Goal: Task Accomplishment & Management: Use online tool/utility

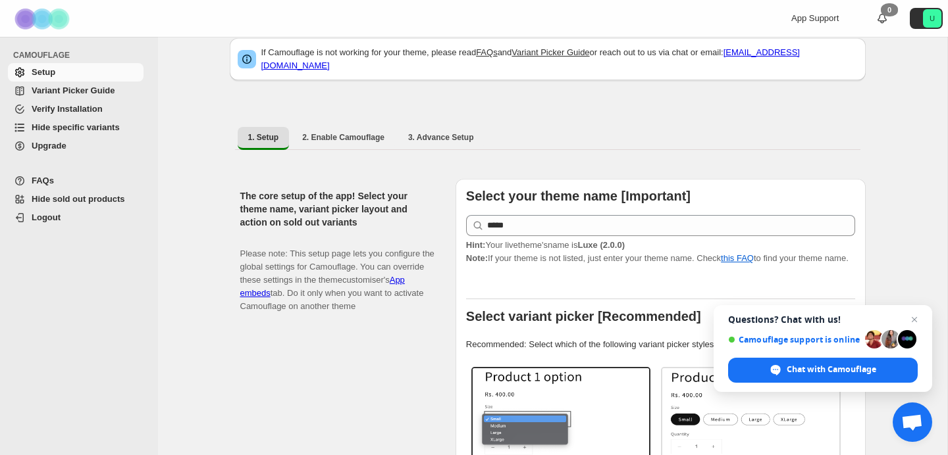
scroll to position [26, 0]
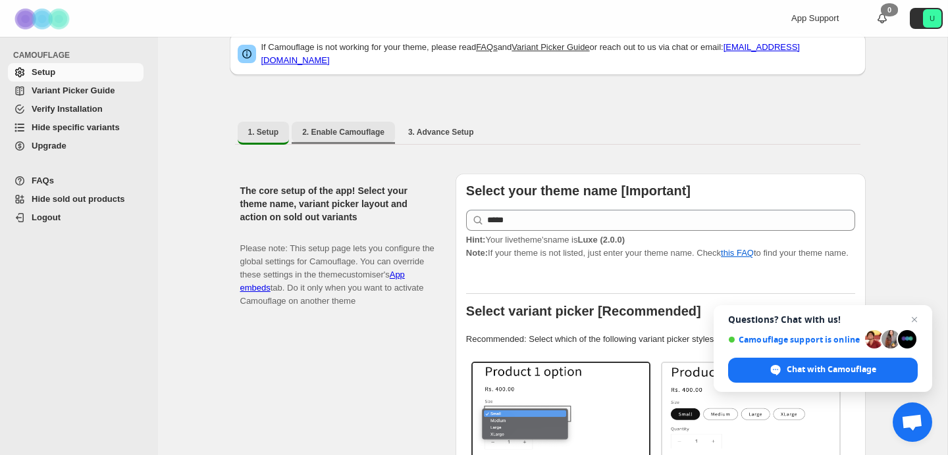
click at [365, 127] on span "2. Enable Camouflage" at bounding box center [343, 132] width 82 height 11
select select "**********"
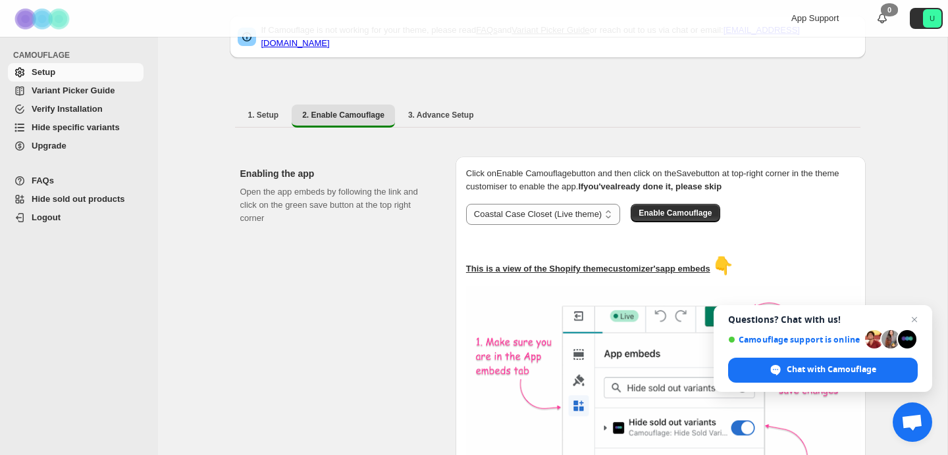
scroll to position [24, 0]
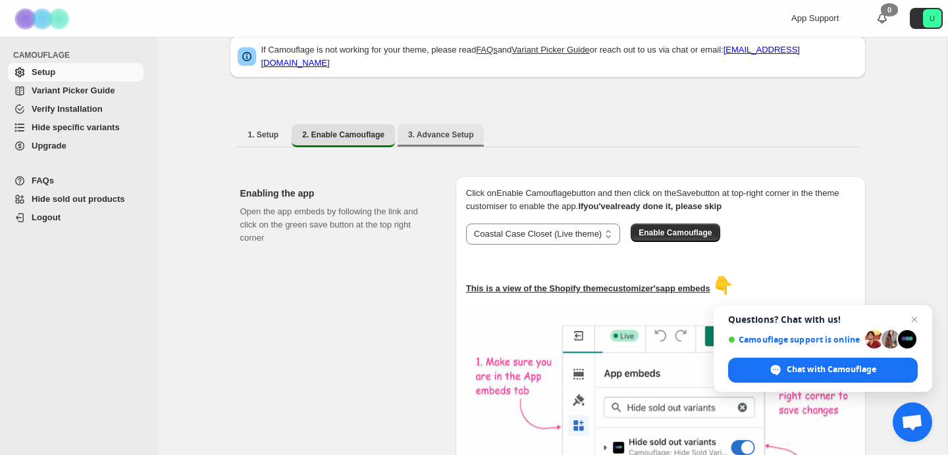
click at [435, 130] on span "3. Advance Setup" at bounding box center [441, 135] width 66 height 11
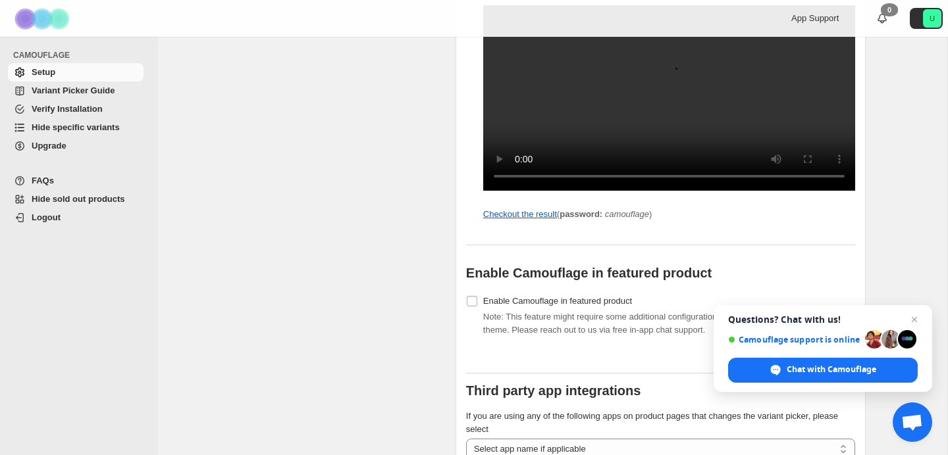
scroll to position [1231, 0]
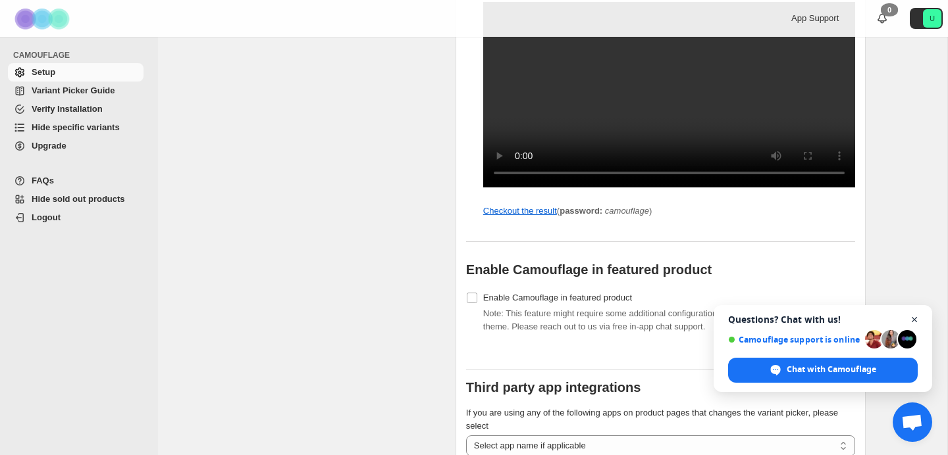
click at [910, 315] on span "Open chat" at bounding box center [914, 320] width 16 height 16
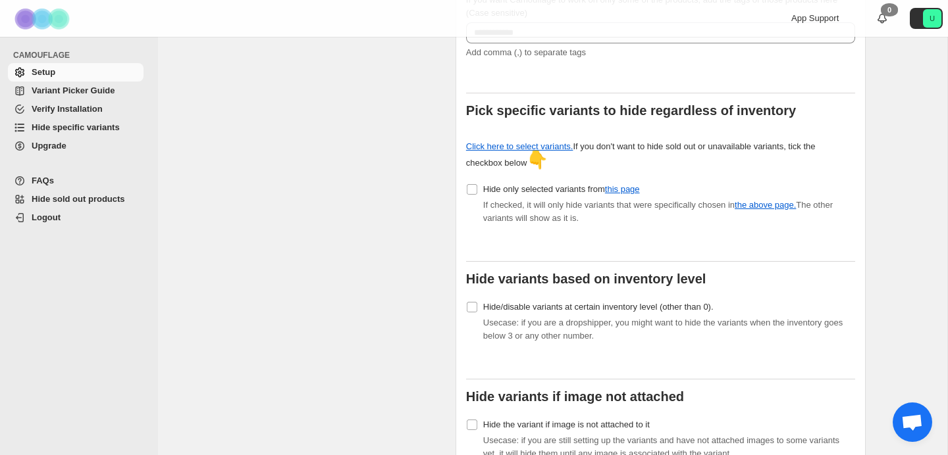
scroll to position [366, 0]
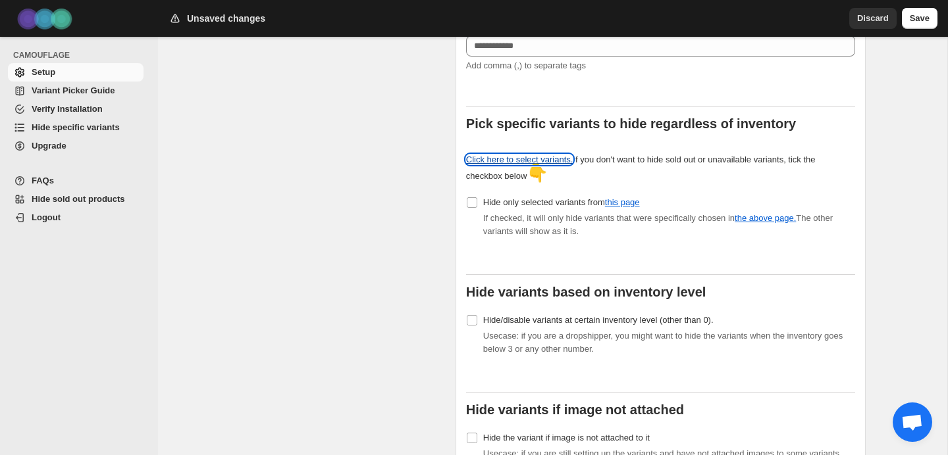
click at [515, 155] on link "Click here to select variants." at bounding box center [519, 160] width 107 height 10
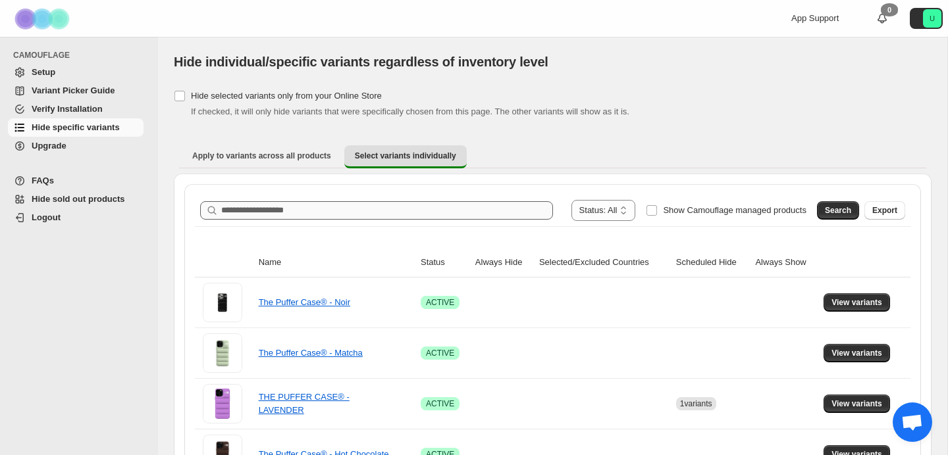
scroll to position [49, 0]
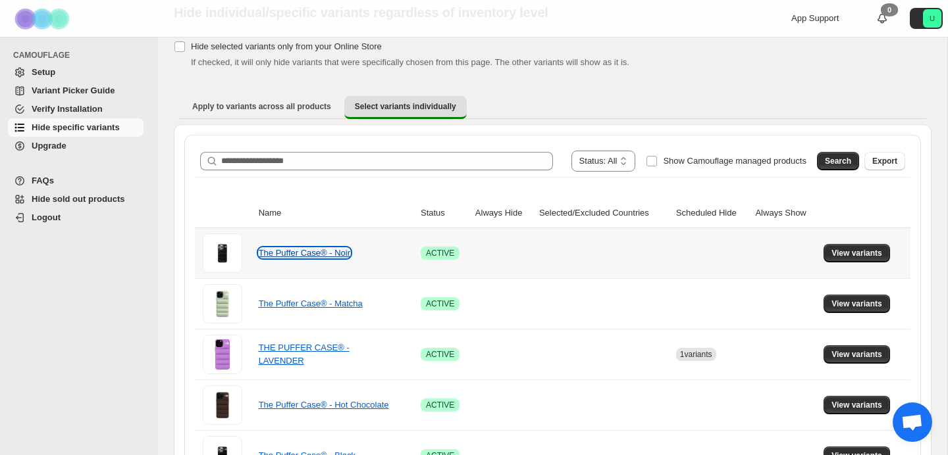
click at [319, 250] on link "The Puffer Case® - Noir" at bounding box center [304, 253] width 91 height 10
click at [856, 249] on span "View variants" at bounding box center [856, 253] width 51 height 11
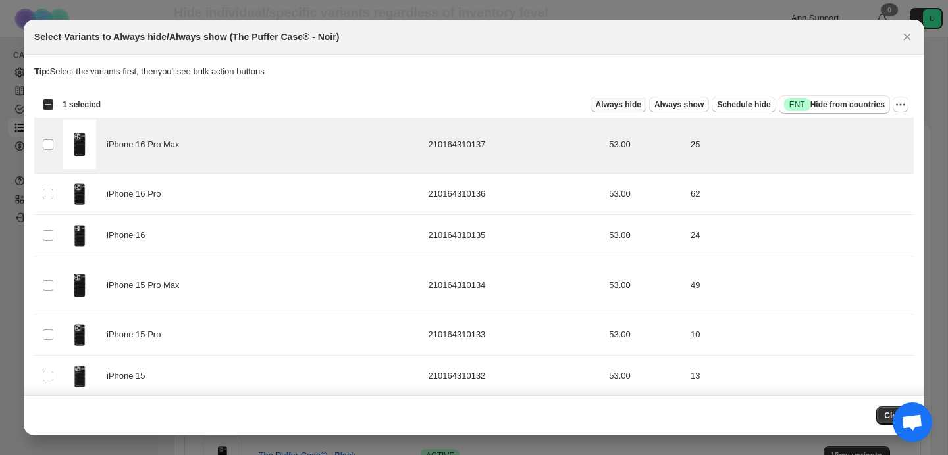
click at [632, 104] on span "Always hide" at bounding box center [618, 104] width 45 height 11
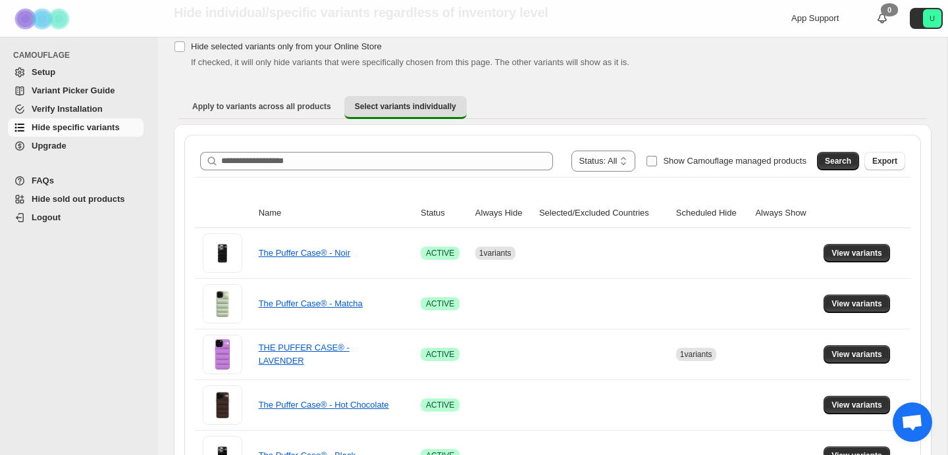
click at [687, 163] on span "Show Camouflage managed products" at bounding box center [734, 161] width 143 height 10
click at [845, 168] on button "Search" at bounding box center [838, 161] width 42 height 18
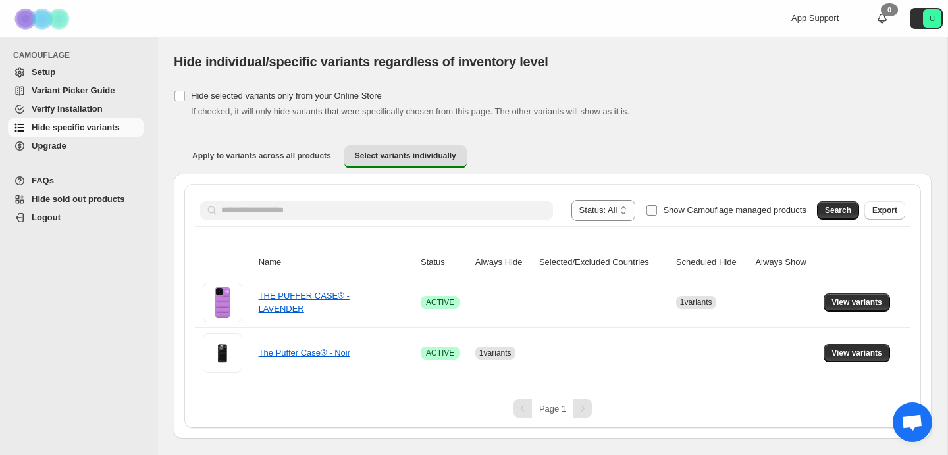
scroll to position [0, 0]
click at [833, 353] on span "View variants" at bounding box center [856, 353] width 51 height 11
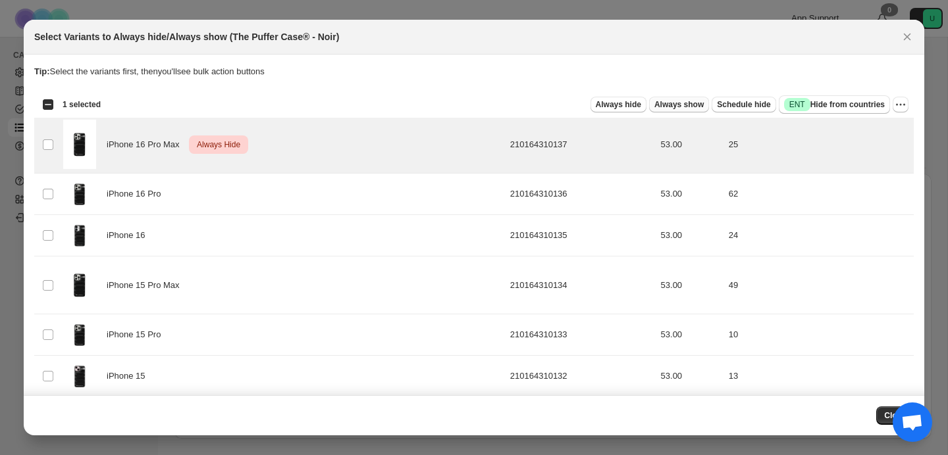
click at [673, 104] on span "Always show" at bounding box center [678, 104] width 49 height 11
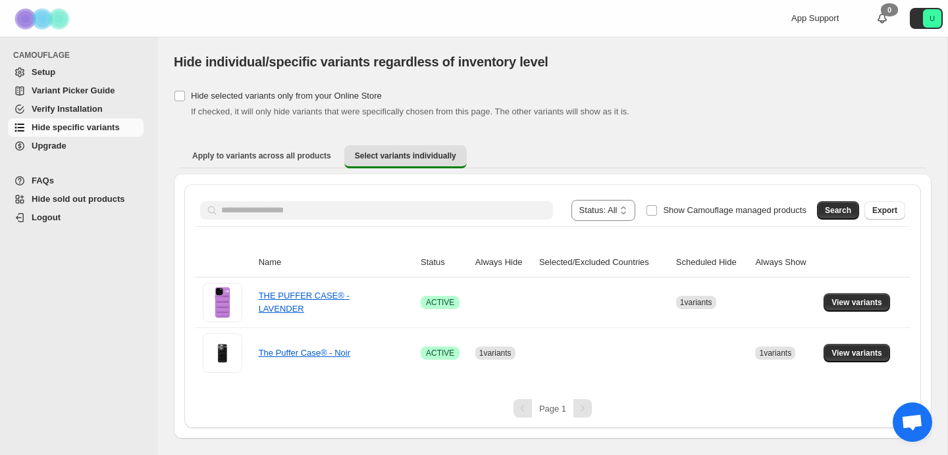
click at [498, 261] on th "Always Hide" at bounding box center [503, 263] width 64 height 30
click at [555, 265] on th "Selected/Excluded Countries" at bounding box center [603, 263] width 137 height 30
click at [326, 355] on link "The Puffer Case® - Noir" at bounding box center [304, 353] width 91 height 10
click at [325, 296] on link "THE PUFFER CASE® - LAVENDER" at bounding box center [304, 302] width 91 height 23
click at [313, 159] on span "Apply to variants across all products" at bounding box center [261, 156] width 139 height 11
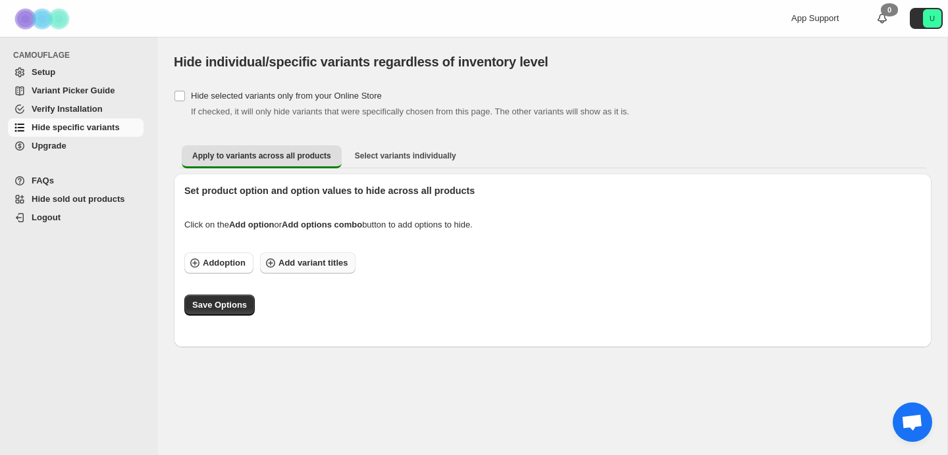
click at [303, 261] on span "Add variant titles" at bounding box center [312, 263] width 69 height 13
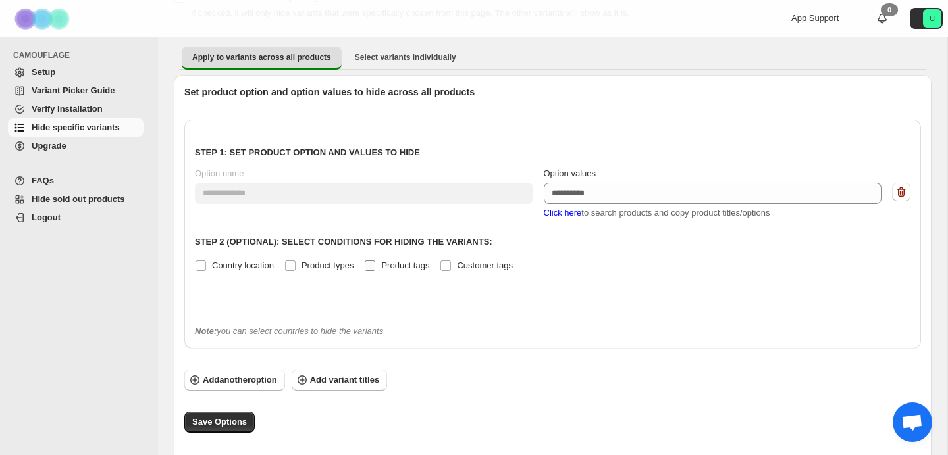
scroll to position [101, 0]
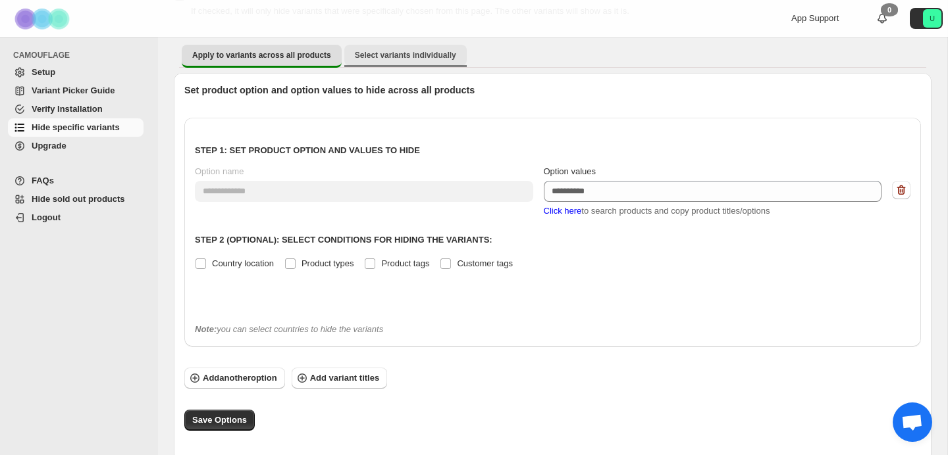
click at [380, 64] on button "Select variants individually" at bounding box center [405, 55] width 122 height 21
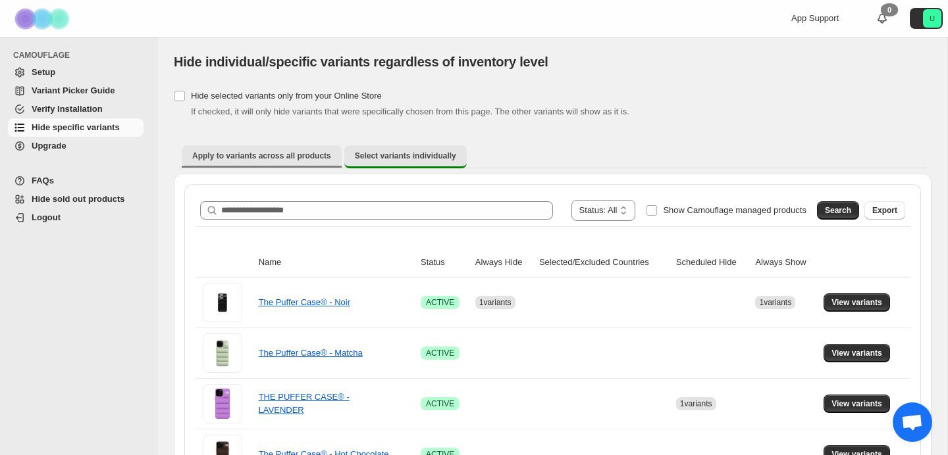
scroll to position [3, 0]
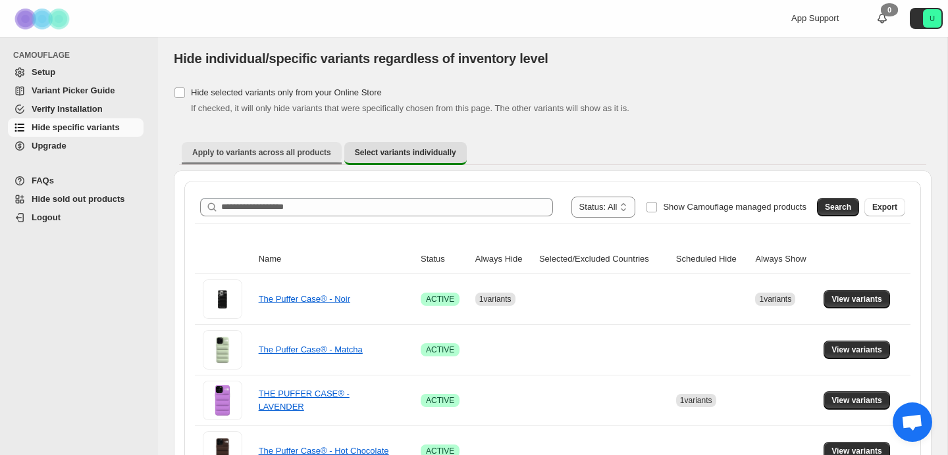
click at [297, 149] on span "Apply to variants across all products" at bounding box center [261, 152] width 139 height 11
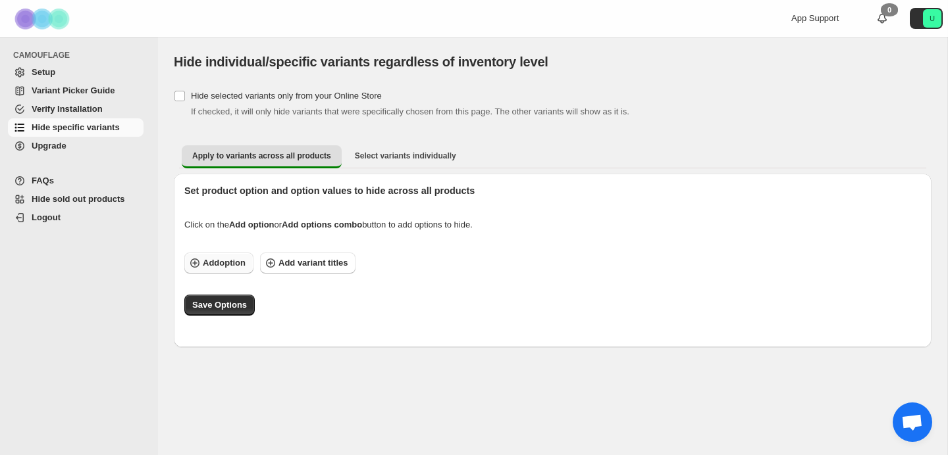
click at [238, 263] on span "Add option" at bounding box center [224, 263] width 43 height 13
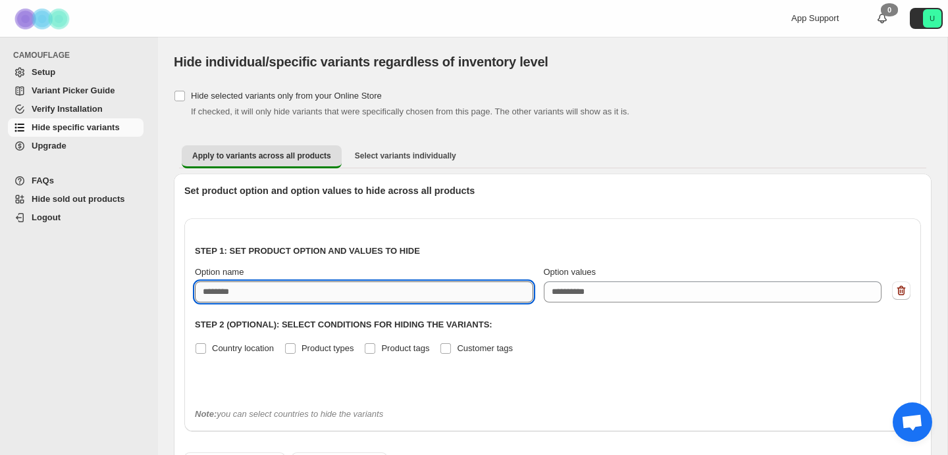
click at [260, 293] on input "Option name" at bounding box center [364, 292] width 338 height 21
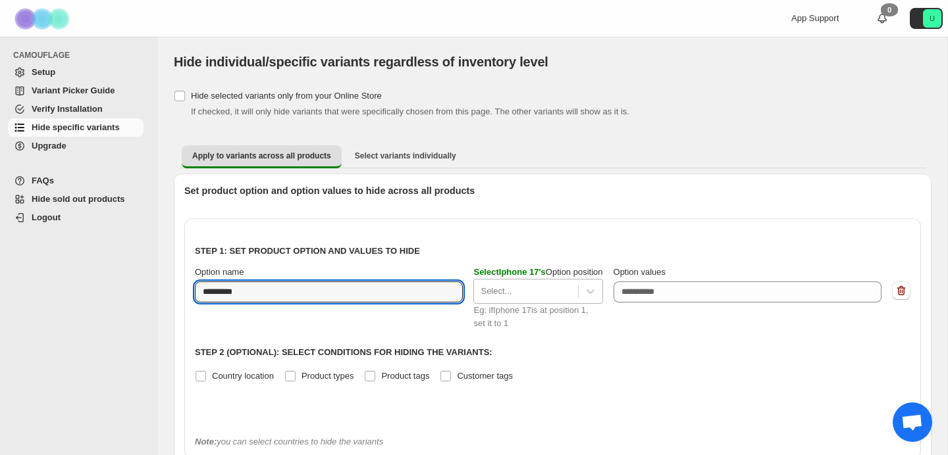
type input "*********"
click at [493, 291] on div at bounding box center [525, 292] width 90 height 16
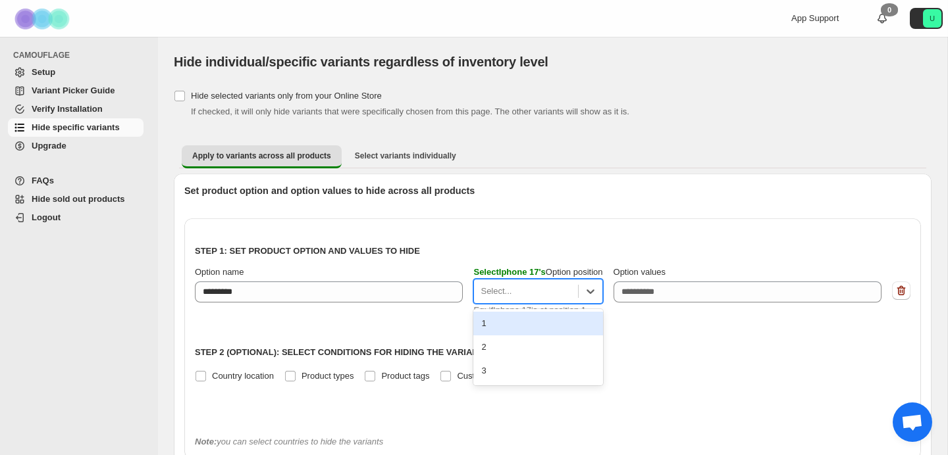
click at [497, 249] on p "Step 1: Set product option and values to hide" at bounding box center [552, 251] width 715 height 13
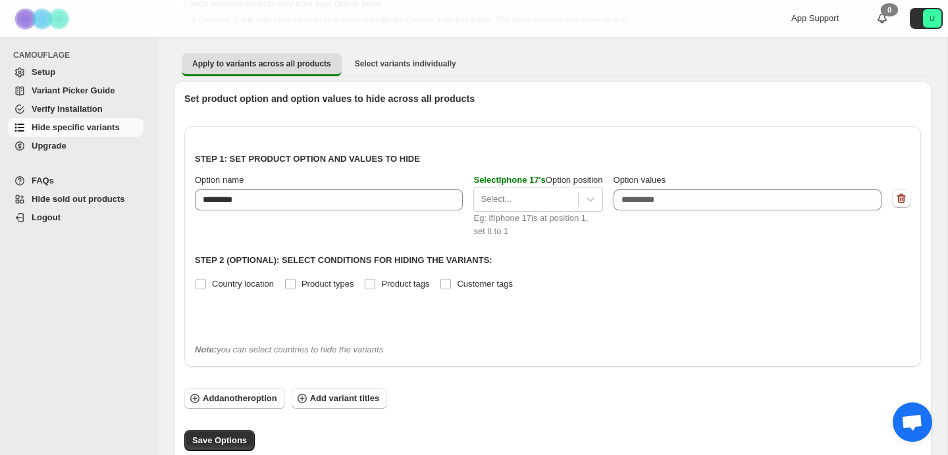
scroll to position [101, 0]
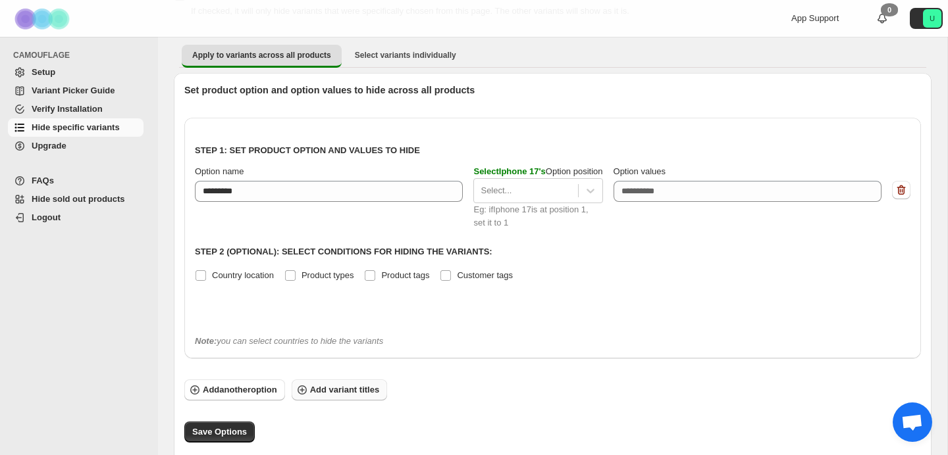
click at [368, 382] on button "Add variant titles" at bounding box center [339, 390] width 95 height 21
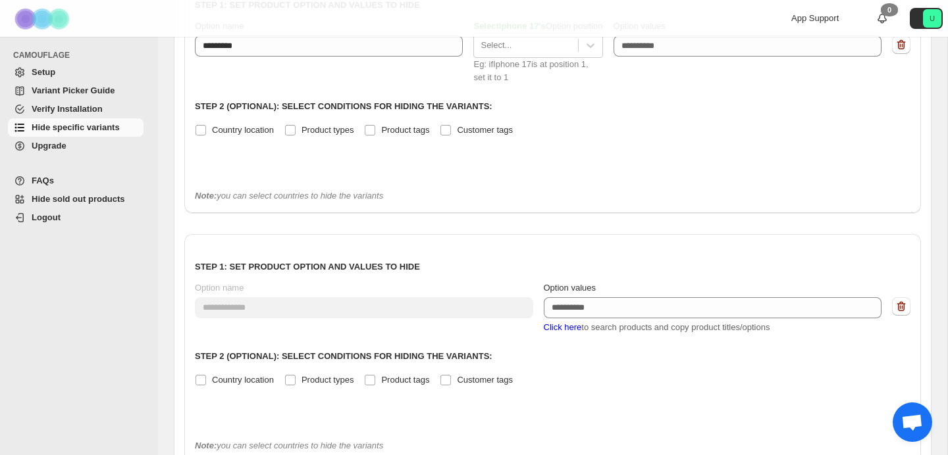
scroll to position [247, 0]
click at [900, 301] on icon "button" at bounding box center [900, 305] width 13 height 13
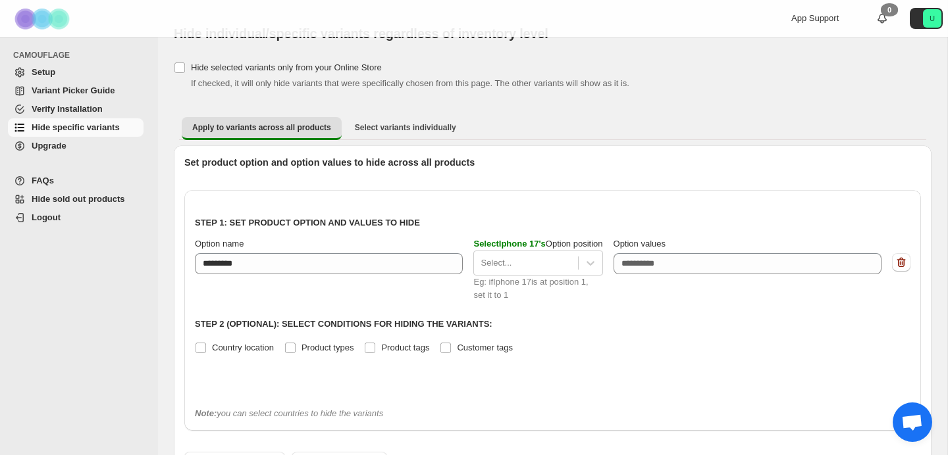
scroll to position [28, 0]
click at [895, 261] on icon "button" at bounding box center [900, 263] width 13 height 13
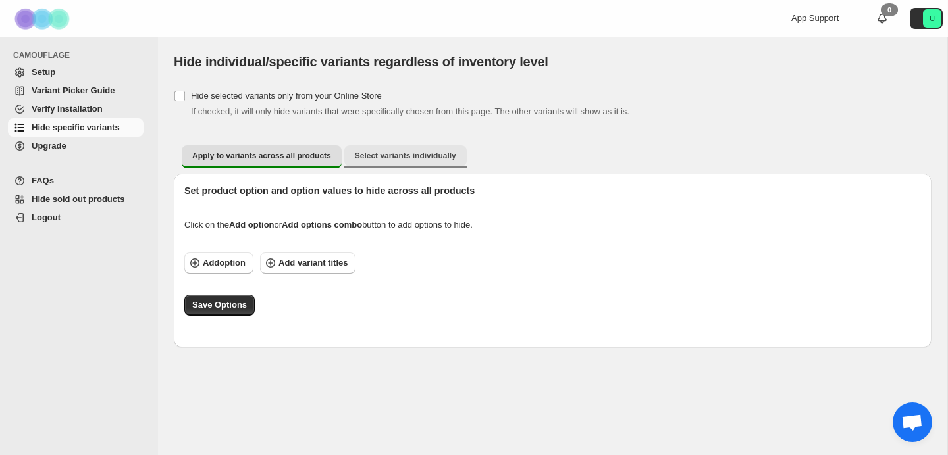
click at [453, 163] on button "Select variants individually" at bounding box center [405, 155] width 122 height 21
